Goal: Transaction & Acquisition: Purchase product/service

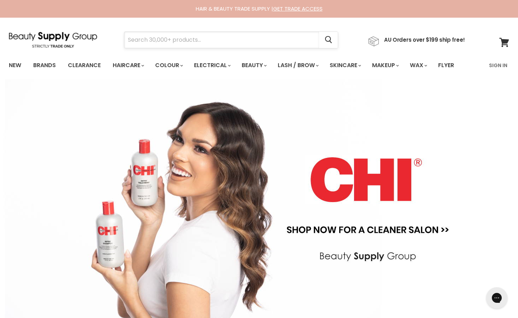
click at [141, 41] on input "Search" at bounding box center [221, 40] width 195 height 16
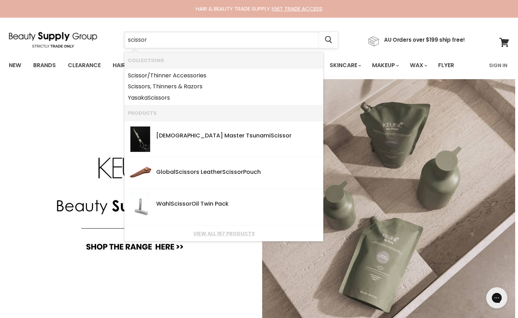
type input "scissors"
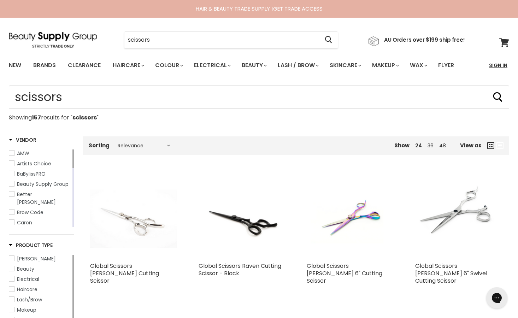
click at [498, 65] on link "Sign In" at bounding box center [498, 65] width 27 height 15
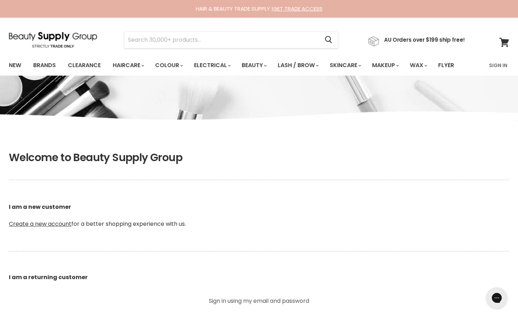
click at [66, 279] on b "I am a returning customer" at bounding box center [48, 277] width 79 height 8
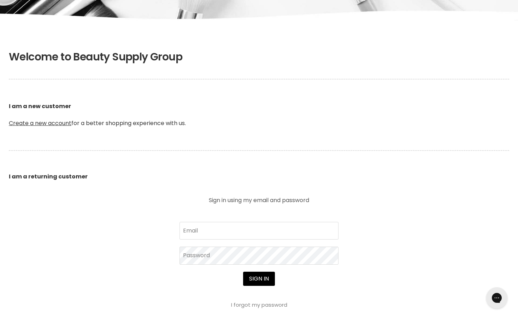
scroll to position [102, 0]
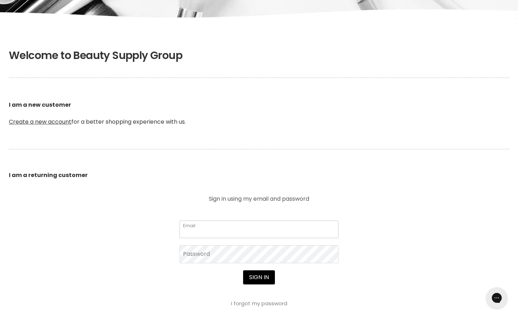
click at [202, 229] on input "Email" at bounding box center [258, 229] width 159 height 18
type input "minski@live.com.au"
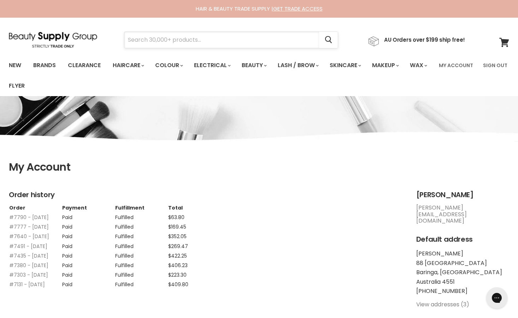
click at [140, 41] on input "Search" at bounding box center [221, 40] width 195 height 16
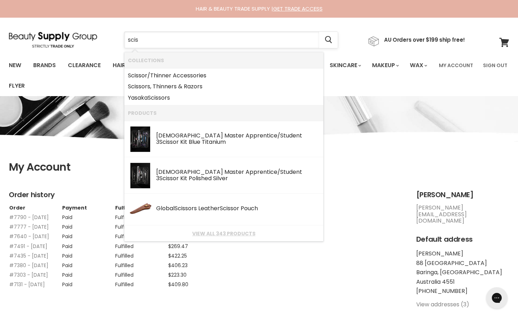
type input "sciss"
click at [159, 73] on link "Sciss or/Thinner Accessories" at bounding box center [224, 75] width 192 height 11
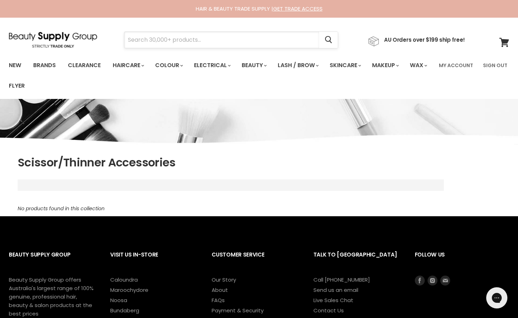
click at [168, 40] on input "Search" at bounding box center [221, 40] width 195 height 16
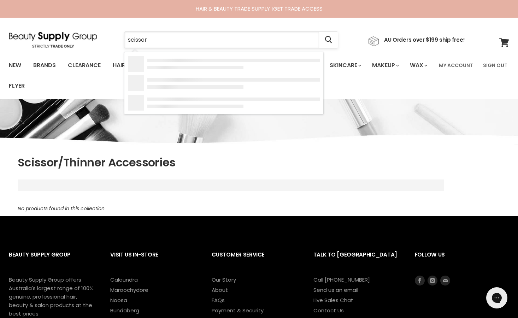
type input "scissors"
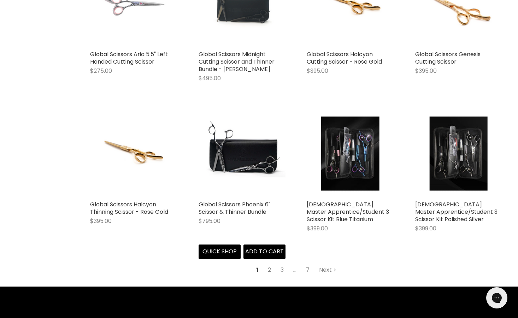
scroll to position [827, 0]
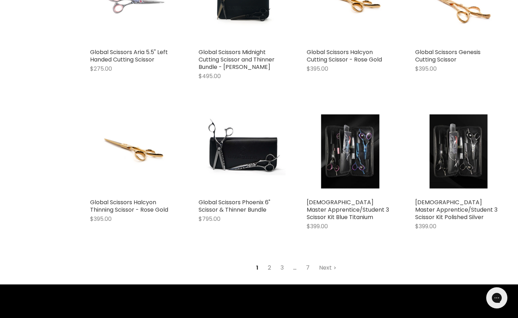
click at [269, 261] on link "2" at bounding box center [269, 267] width 11 height 13
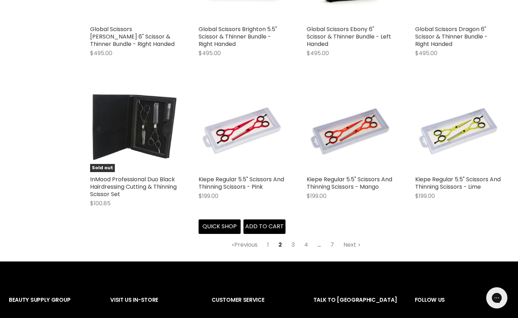
scroll to position [843, 0]
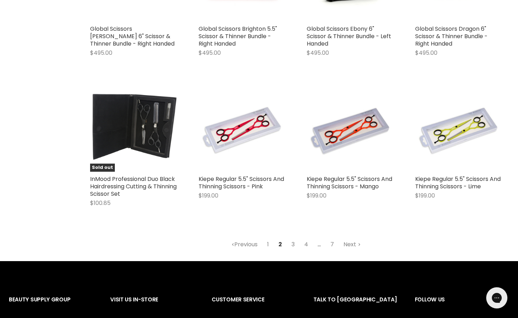
click at [291, 238] on link "3" at bounding box center [292, 244] width 11 height 13
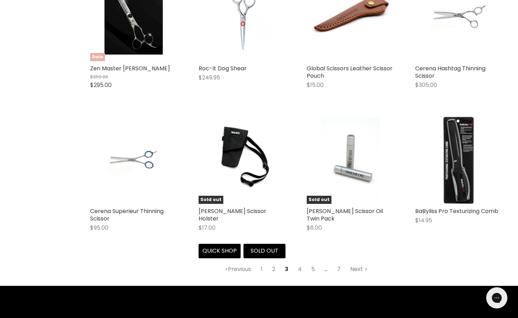
scroll to position [788, 0]
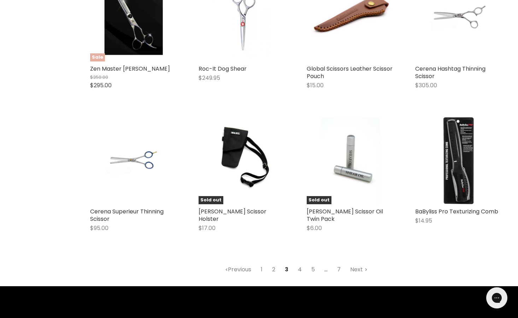
click at [299, 275] on link "4" at bounding box center [300, 269] width 12 height 13
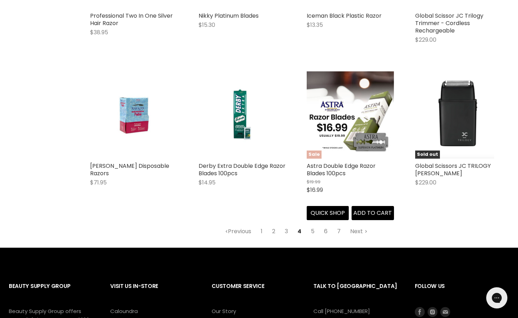
scroll to position [849, 0]
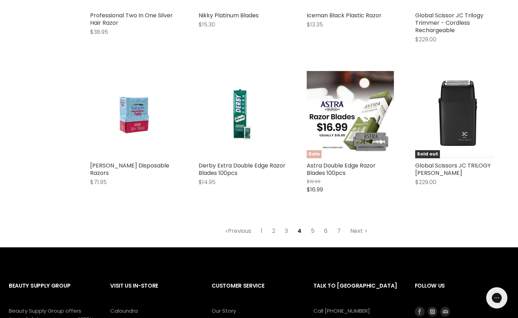
click at [312, 230] on link "5" at bounding box center [312, 231] width 11 height 13
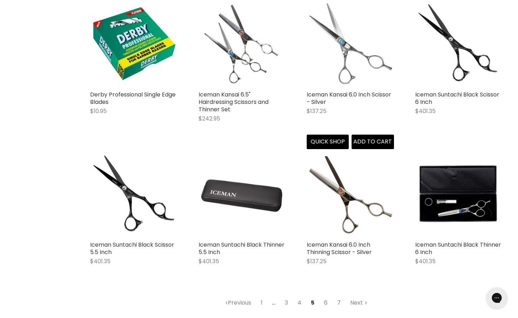
scroll to position [774, 0]
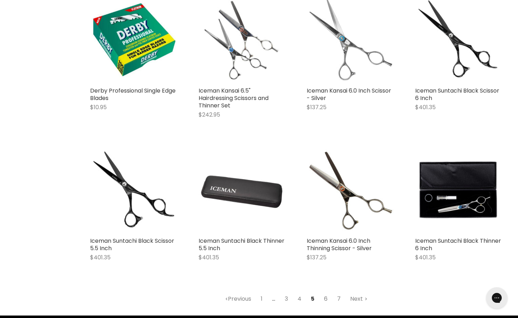
click at [325, 297] on link "6" at bounding box center [325, 298] width 11 height 13
